Goal: Navigation & Orientation: Find specific page/section

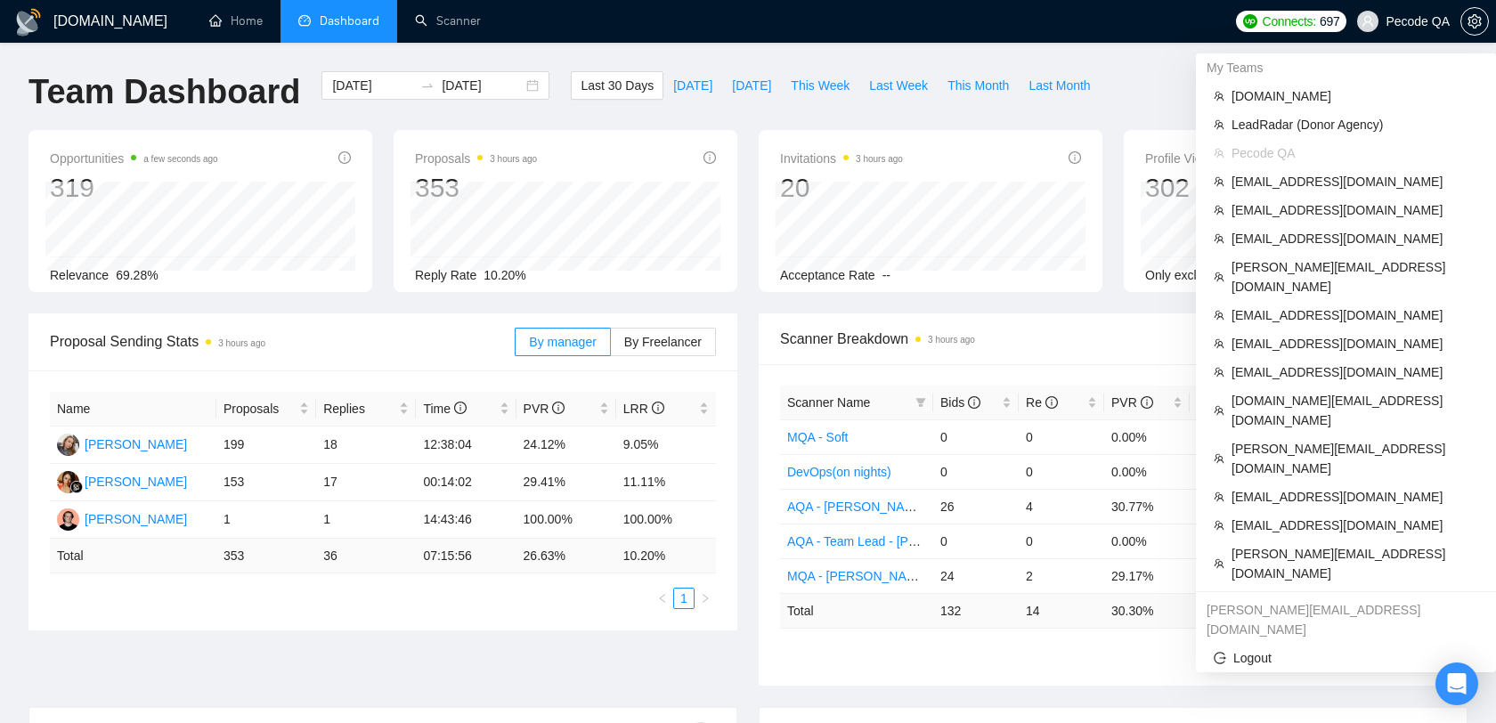
click at [1415, 21] on span "Pecode QA" at bounding box center [1418, 21] width 64 height 0
click at [1291, 306] on span "[EMAIL_ADDRESS][DOMAIN_NAME]" at bounding box center [1355, 316] width 247 height 20
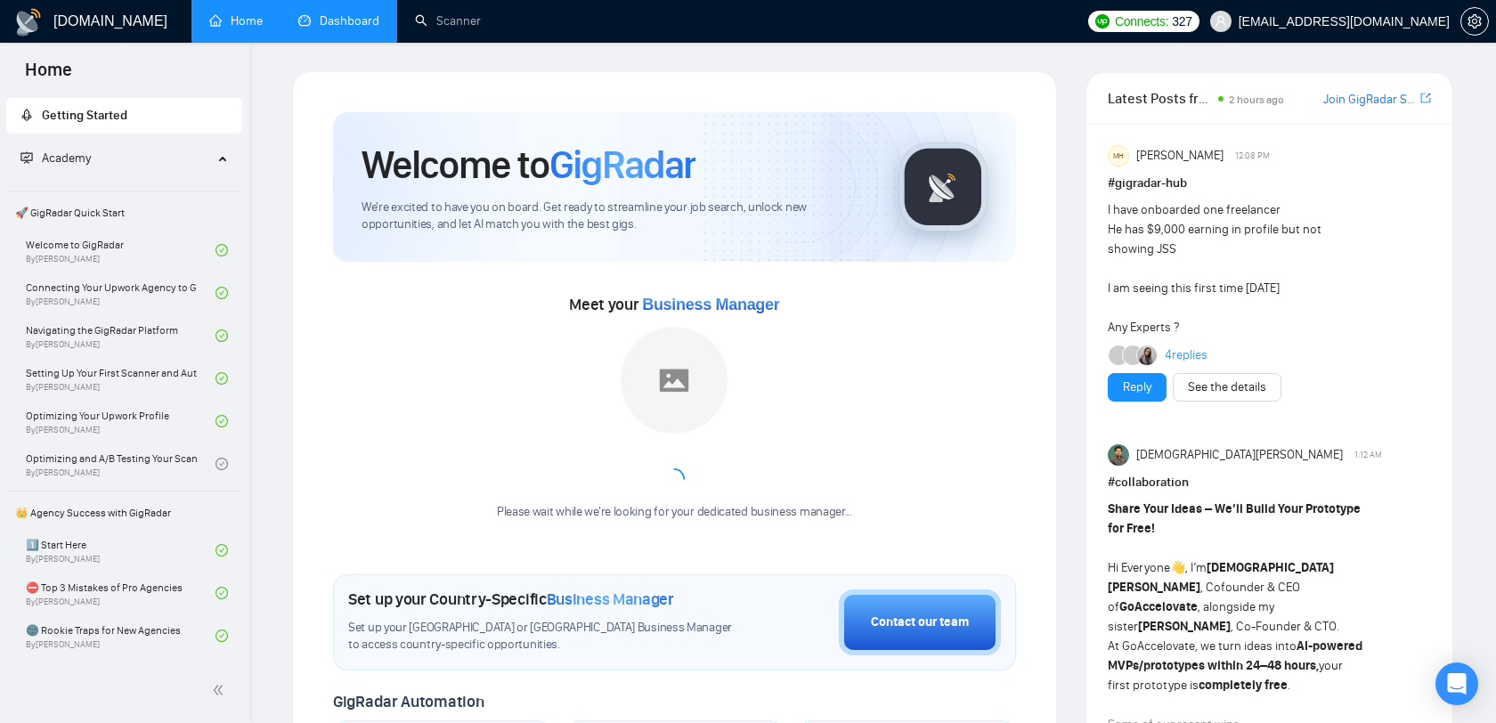
click at [332, 13] on link "Dashboard" at bounding box center [338, 20] width 81 height 15
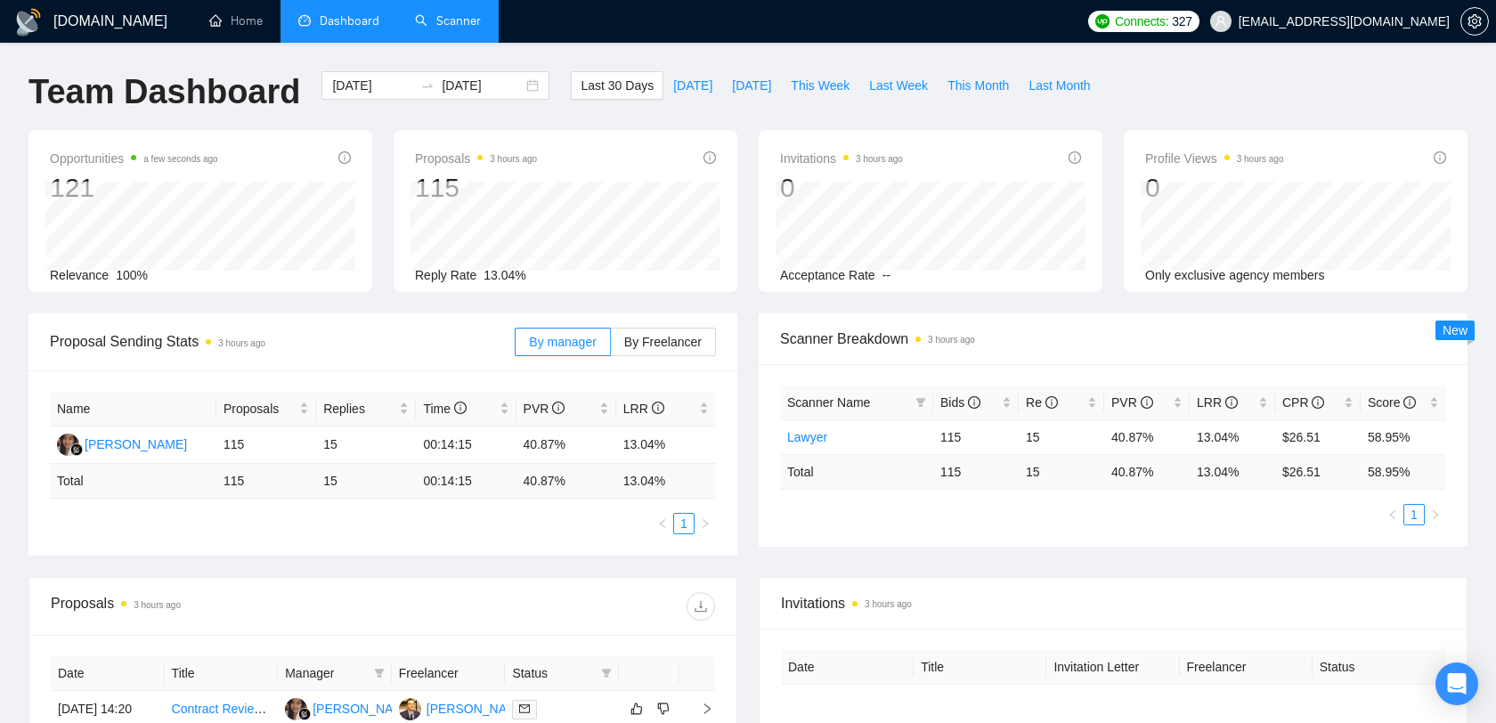
click at [448, 28] on link "Scanner" at bounding box center [448, 20] width 66 height 15
